Goal: Transaction & Acquisition: Obtain resource

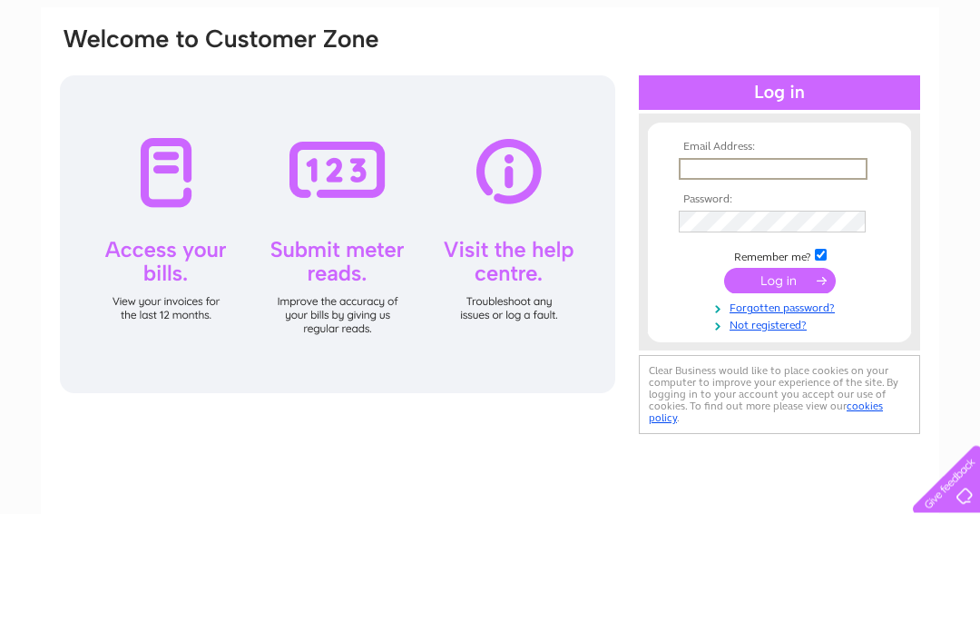
type input "Nicola@joybeautytherapy.co.uk"
click at [780, 397] on input "submit" at bounding box center [780, 409] width 112 height 25
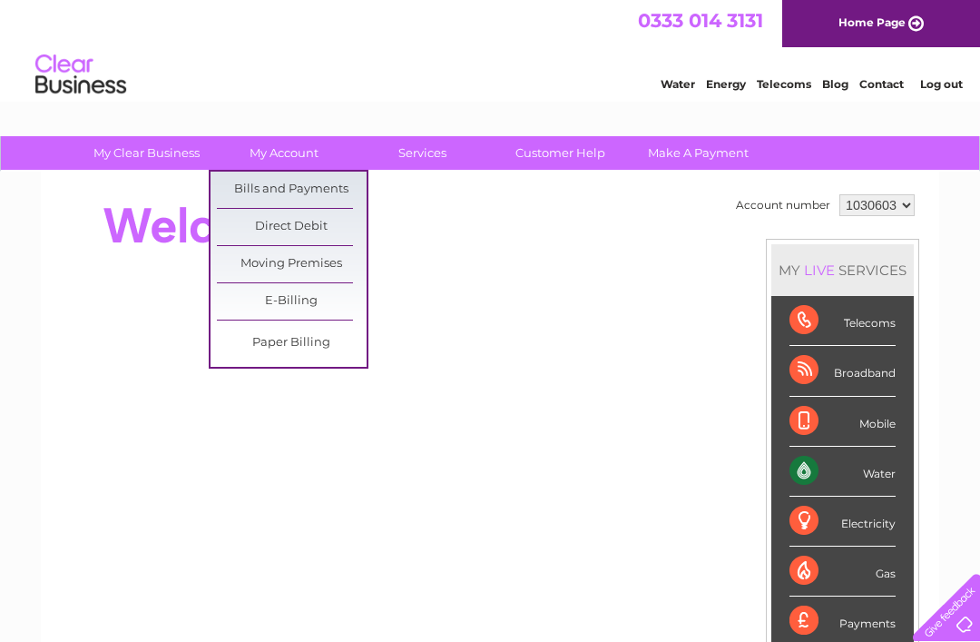
click at [340, 193] on link "Bills and Payments" at bounding box center [292, 190] width 150 height 36
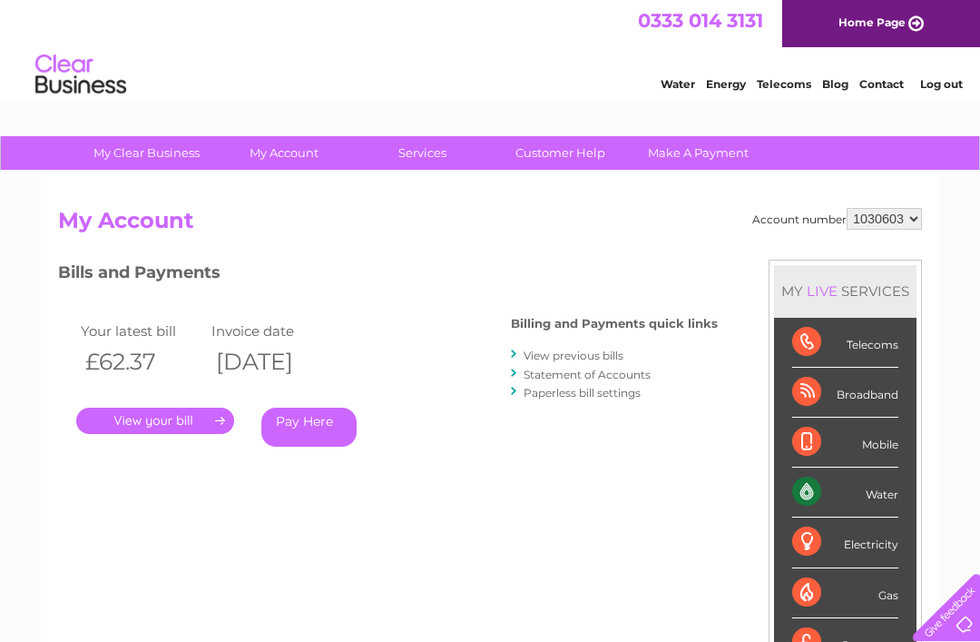
click at [199, 421] on link "." at bounding box center [155, 420] width 158 height 26
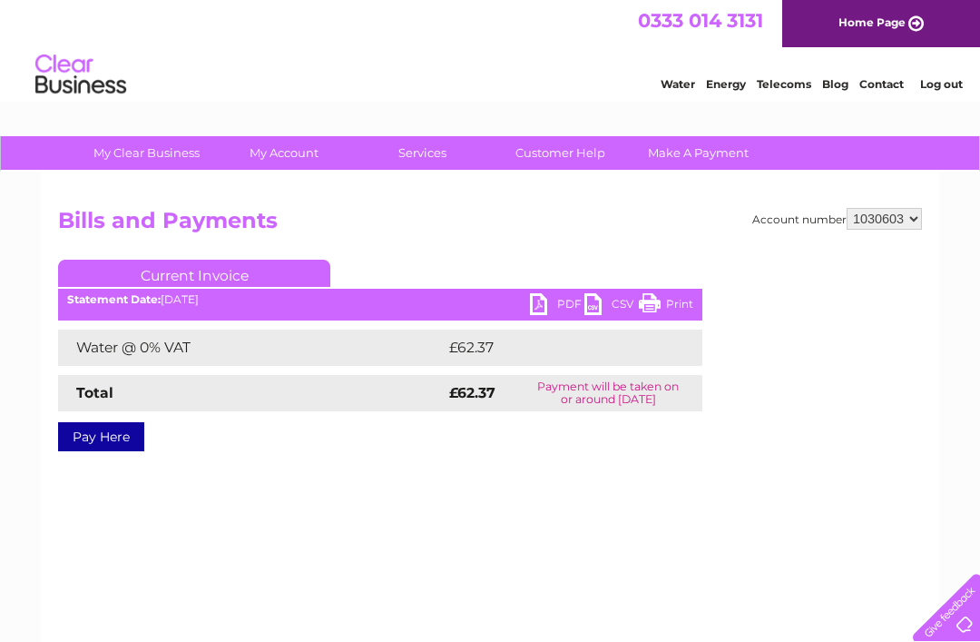
click at [544, 304] on link "PDF" at bounding box center [557, 306] width 54 height 26
click at [944, 83] on link "Log out" at bounding box center [941, 84] width 43 height 14
